Goal: Task Accomplishment & Management: Manage account settings

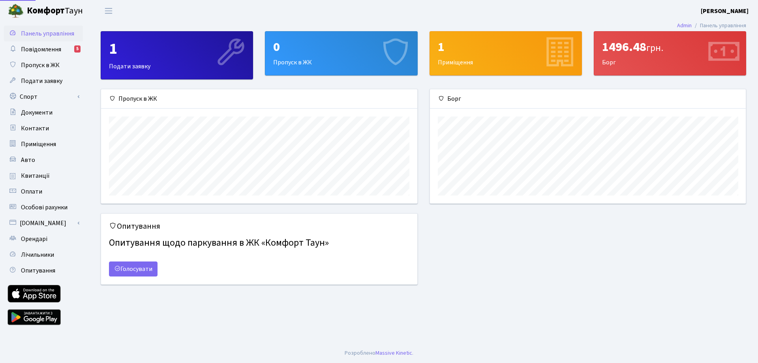
scroll to position [114, 316]
click at [56, 49] on span "Повідомлення" at bounding box center [41, 49] width 40 height 9
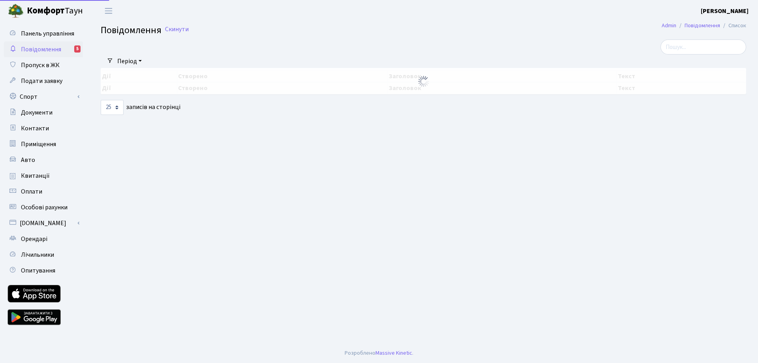
select select "25"
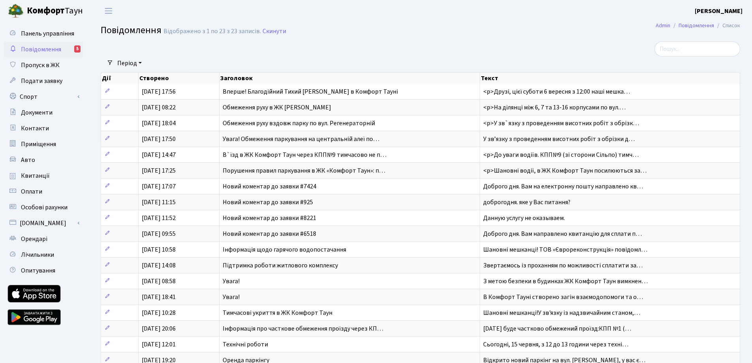
click at [40, 50] on span "Повідомлення" at bounding box center [41, 49] width 40 height 9
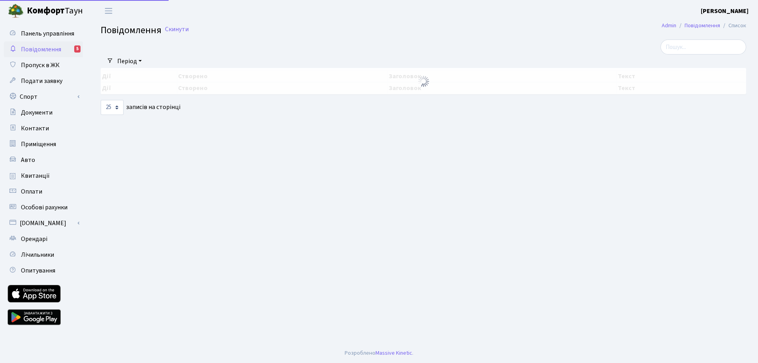
select select "25"
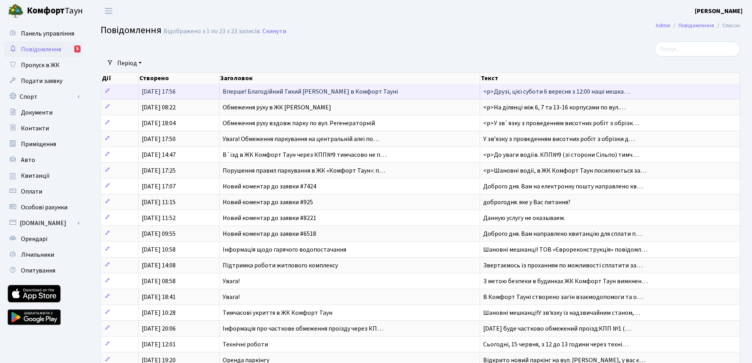
click at [176, 90] on span "[DATE] 17:56" at bounding box center [159, 91] width 34 height 9
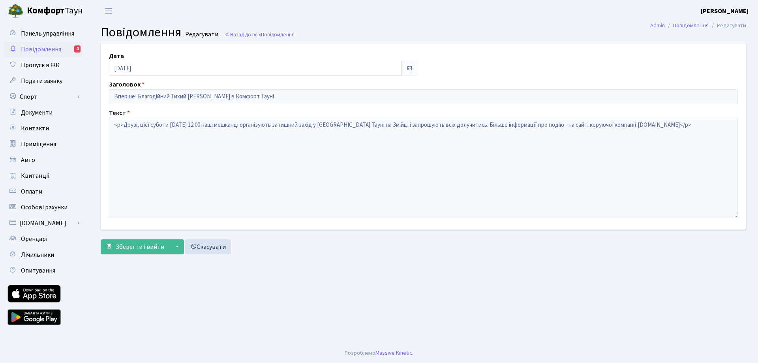
click at [172, 104] on div "Дата 03.09.2025 Заголовок Вперше! Благодійний Тихий Маркет в Комфорт Тауні Текс…" at bounding box center [423, 136] width 657 height 186
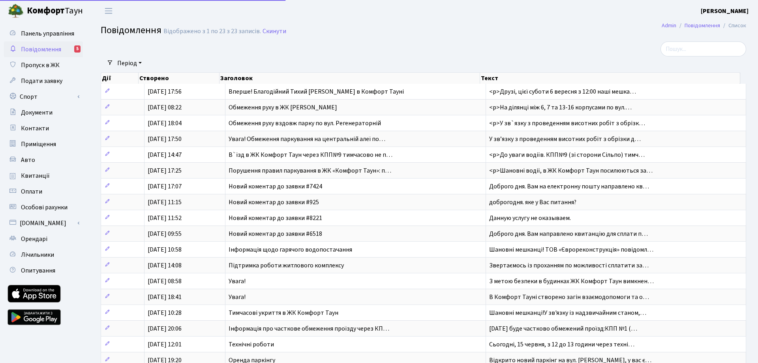
select select "25"
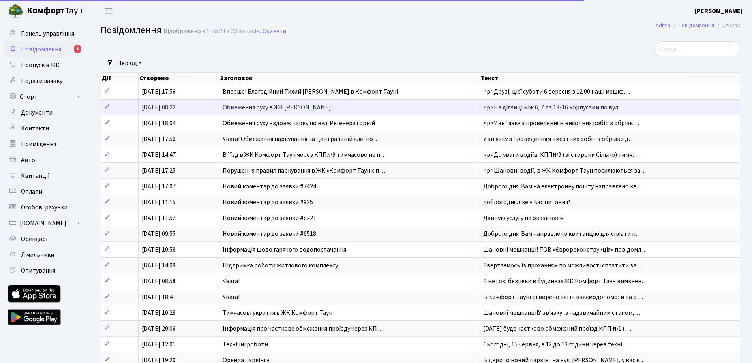
click at [170, 109] on span "28.08.2025, 08:22" at bounding box center [159, 107] width 34 height 9
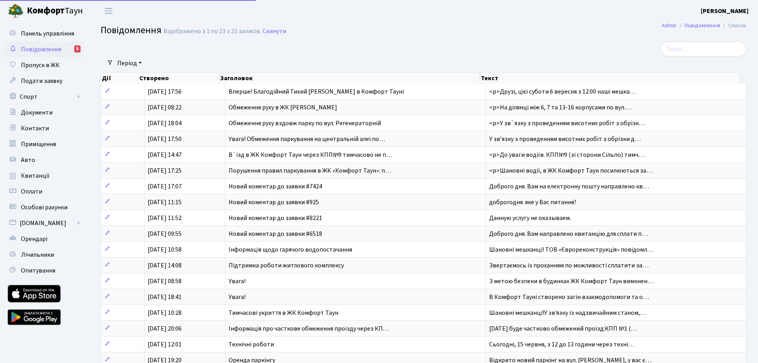
select select "25"
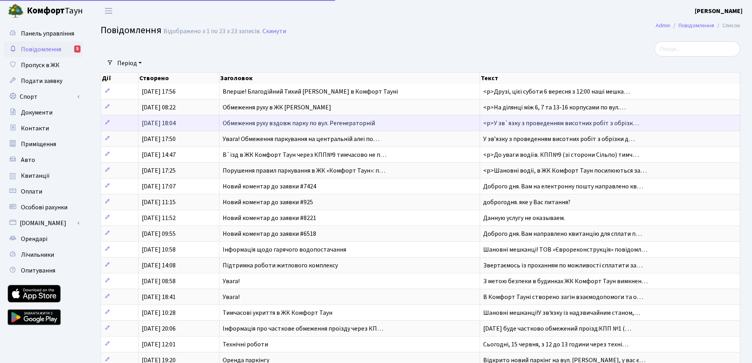
click at [190, 125] on td "05.08.2025, 18:04" at bounding box center [179, 123] width 81 height 16
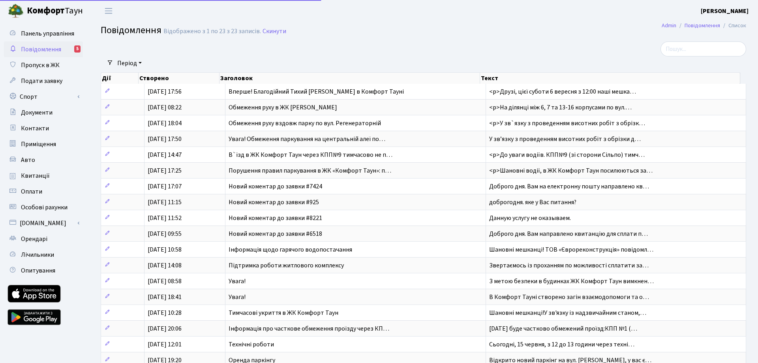
select select "25"
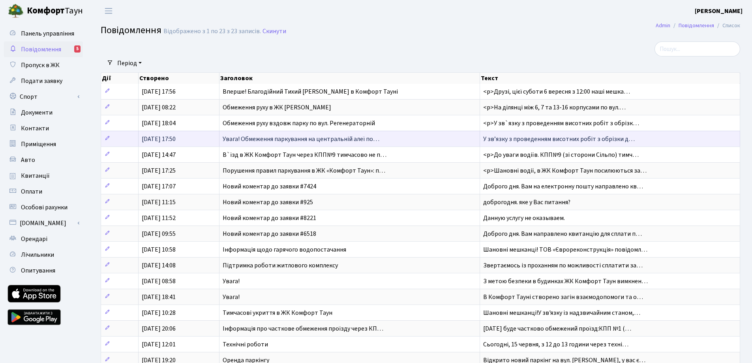
click at [189, 138] on td "[DATE] 17:50" at bounding box center [179, 139] width 81 height 16
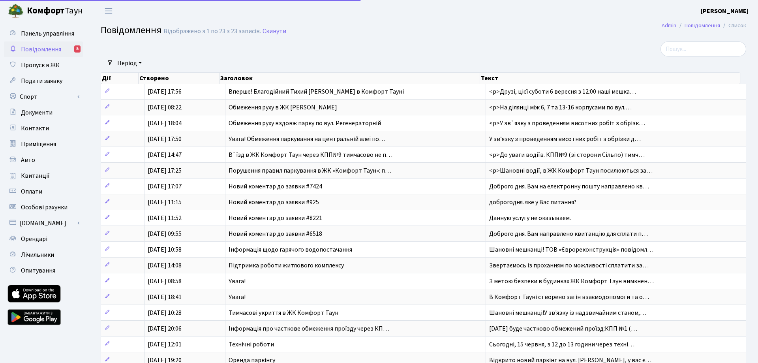
select select "25"
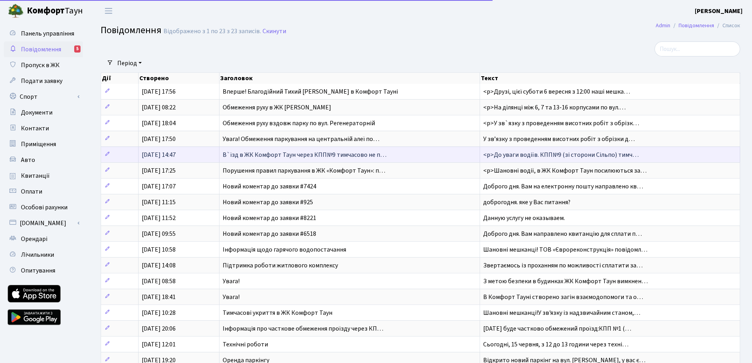
click at [195, 155] on td "[DATE] 14:47" at bounding box center [179, 155] width 81 height 16
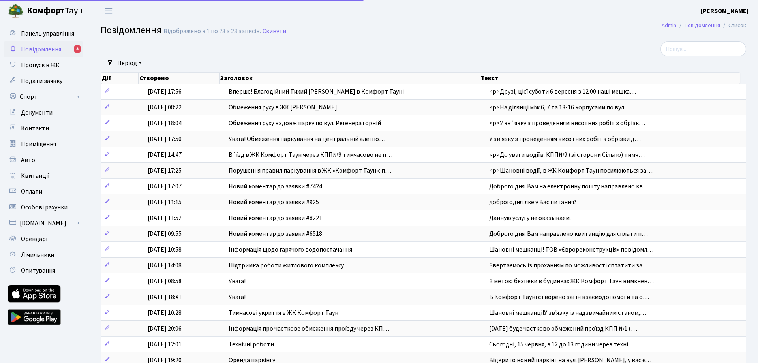
select select "25"
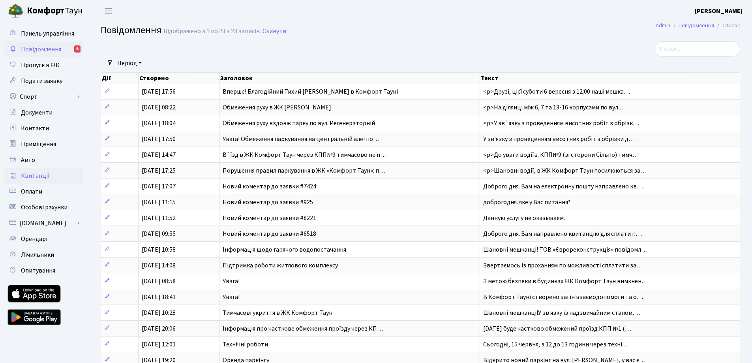
click at [39, 175] on span "Квитанції" at bounding box center [35, 175] width 29 height 9
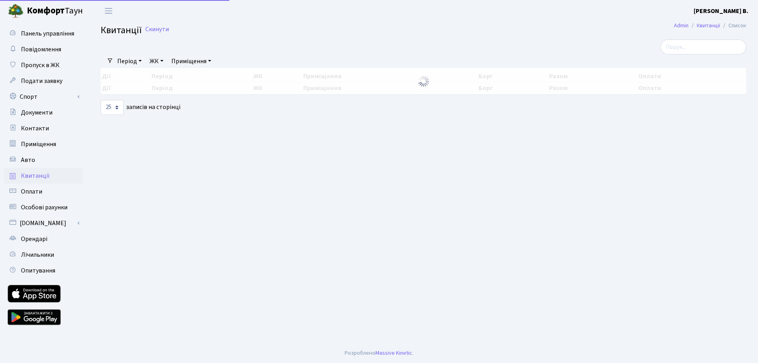
select select "25"
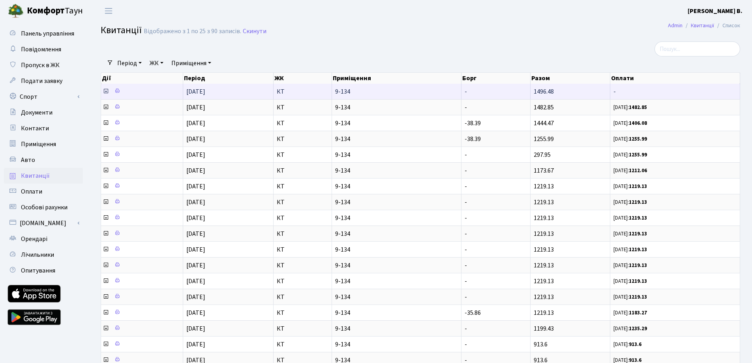
drag, startPoint x: 560, startPoint y: 93, endPoint x: 533, endPoint y: 93, distance: 26.9
click at [533, 93] on td "1496.48" at bounding box center [570, 91] width 79 height 15
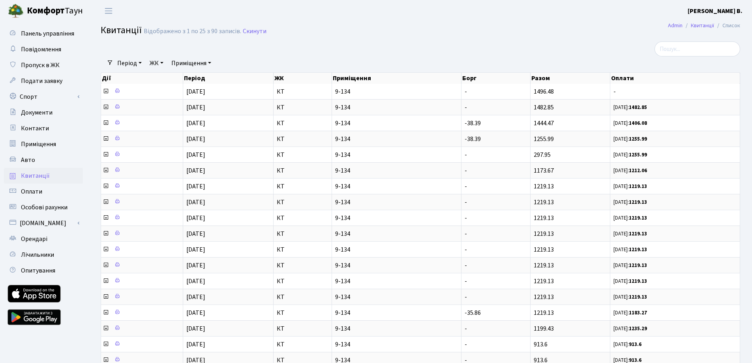
click at [359, 50] on div at bounding box center [312, 48] width 434 height 15
